Goal: Find specific page/section: Find specific page/section

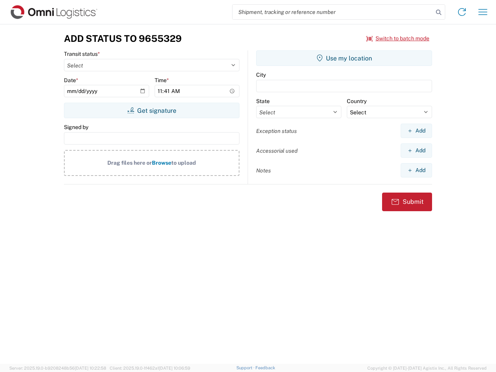
click at [333, 12] on input "search" at bounding box center [333, 12] width 201 height 15
click at [439, 12] on icon at bounding box center [438, 12] width 11 height 11
click at [462, 12] on icon at bounding box center [462, 12] width 12 height 12
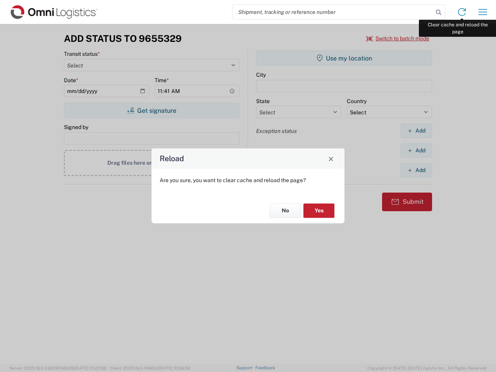
click at [483, 12] on div "Reload Are you sure, you want to clear cache and reload the page? No Yes" at bounding box center [248, 186] width 496 height 372
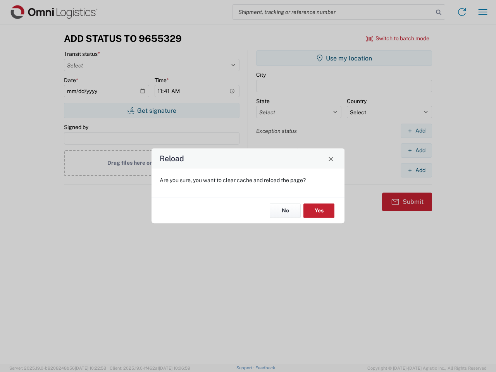
click at [398, 38] on div "Reload Are you sure, you want to clear cache and reload the page? No Yes" at bounding box center [248, 186] width 496 height 372
click at [152, 110] on div "Reload Are you sure, you want to clear cache and reload the page? No Yes" at bounding box center [248, 186] width 496 height 372
click at [344, 58] on div "Reload Are you sure, you want to clear cache and reload the page? No Yes" at bounding box center [248, 186] width 496 height 372
click at [416, 131] on div "Reload Are you sure, you want to clear cache and reload the page? No Yes" at bounding box center [248, 186] width 496 height 372
click at [416, 150] on div "Reload Are you sure, you want to clear cache and reload the page? No Yes" at bounding box center [248, 186] width 496 height 372
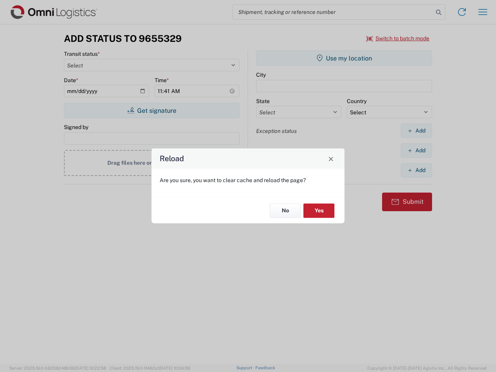
click at [416, 170] on div "Reload Are you sure, you want to clear cache and reload the page? No Yes" at bounding box center [248, 186] width 496 height 372
